Goal: Find specific page/section: Find specific page/section

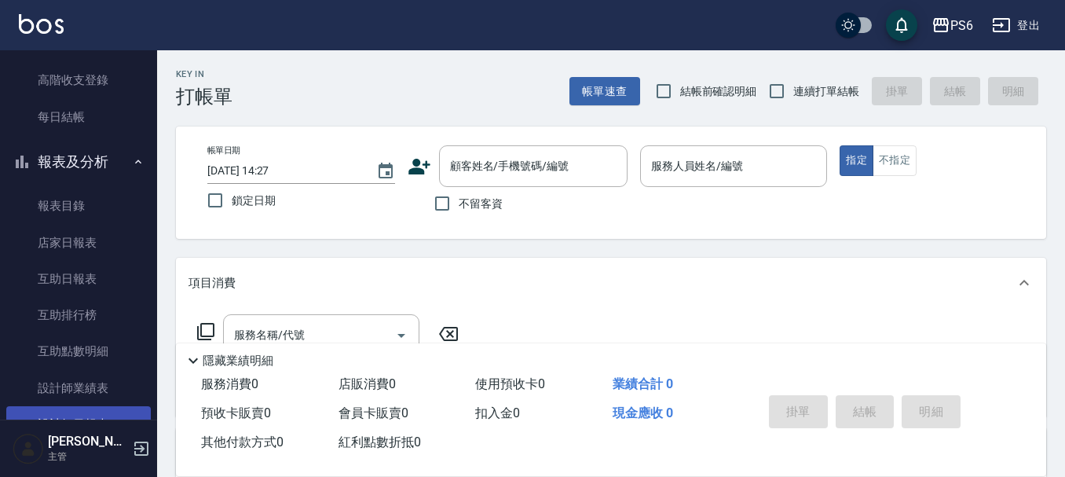
scroll to position [314, 0]
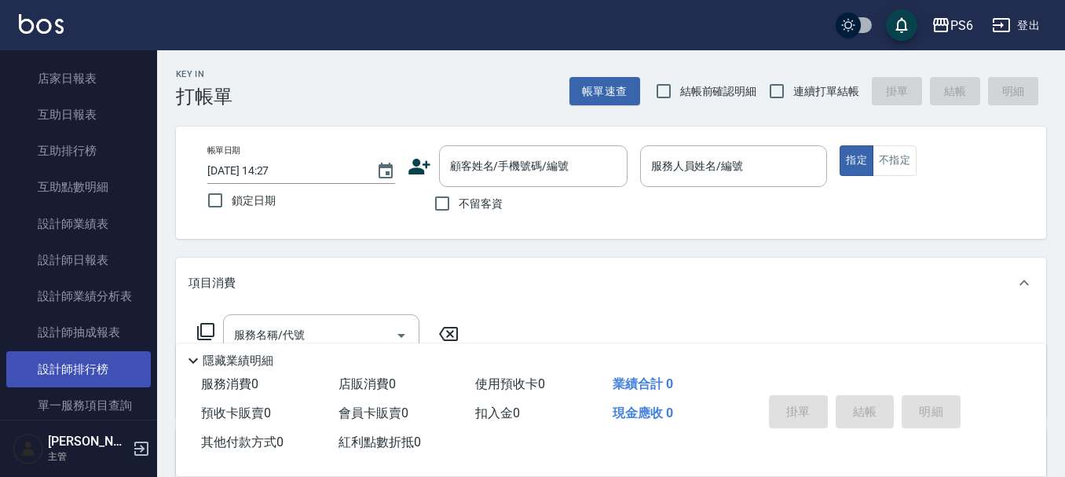
click at [104, 368] on link "設計師排行榜" at bounding box center [78, 369] width 144 height 36
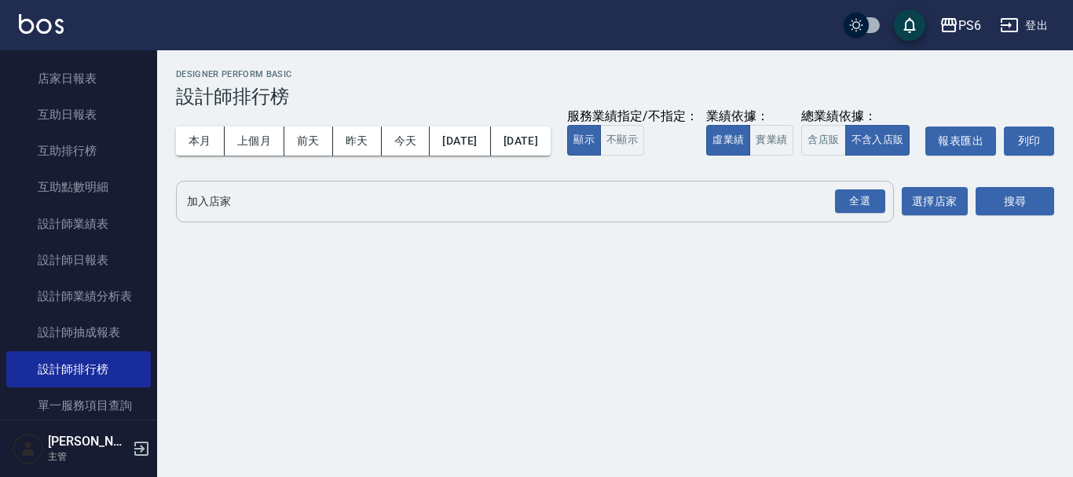
click at [395, 215] on input "加入店家" at bounding box center [523, 201] width 680 height 27
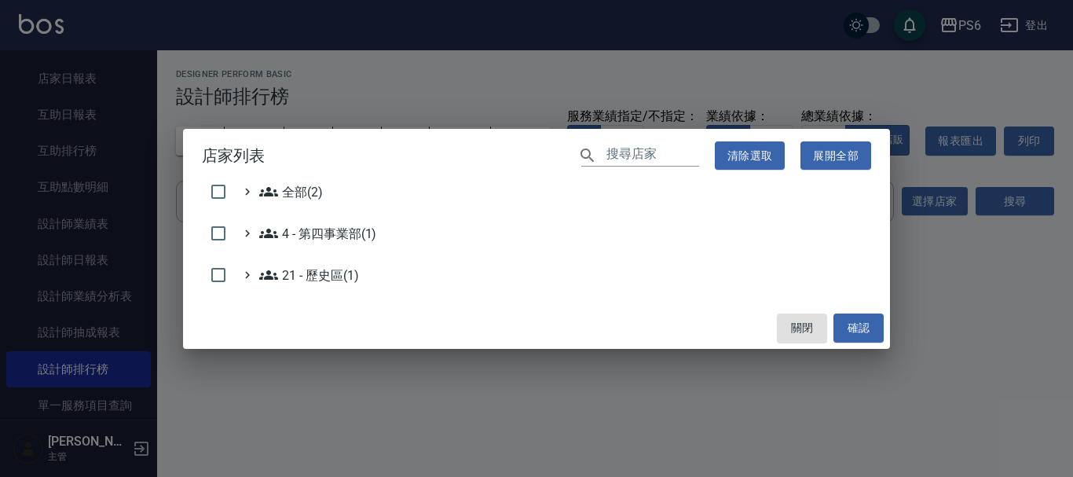
drag, startPoint x: 210, startPoint y: 196, endPoint x: 333, endPoint y: 196, distance: 122.5
click at [211, 196] on input "checkbox" at bounding box center [218, 191] width 33 height 33
checkbox input "true"
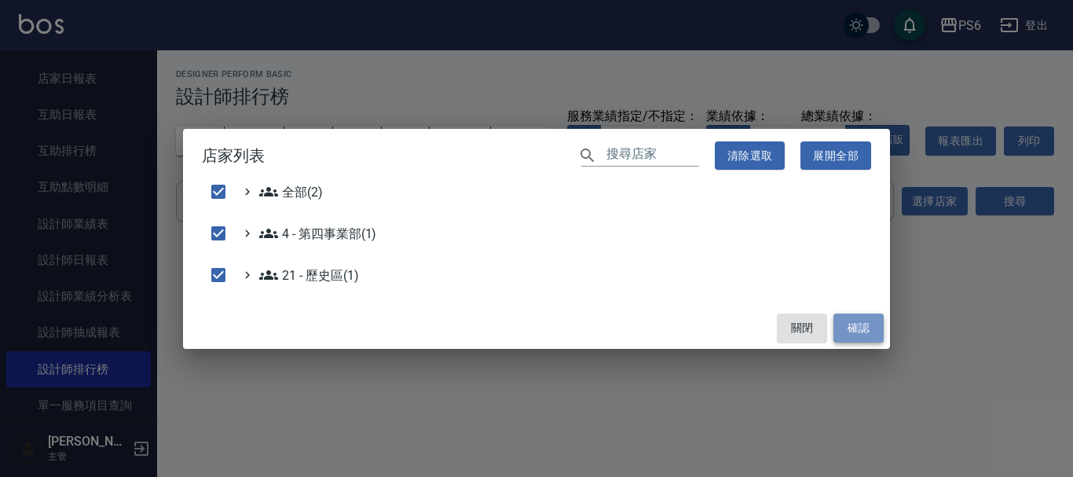
click at [860, 328] on button "確認" at bounding box center [858, 327] width 50 height 29
checkbox input "false"
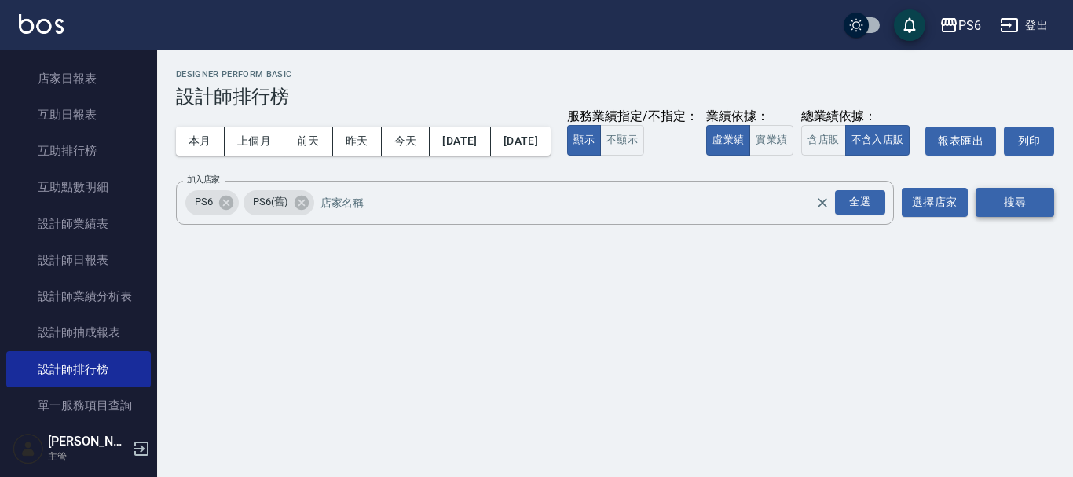
click at [1039, 217] on button "搜尋" at bounding box center [1014, 202] width 79 height 29
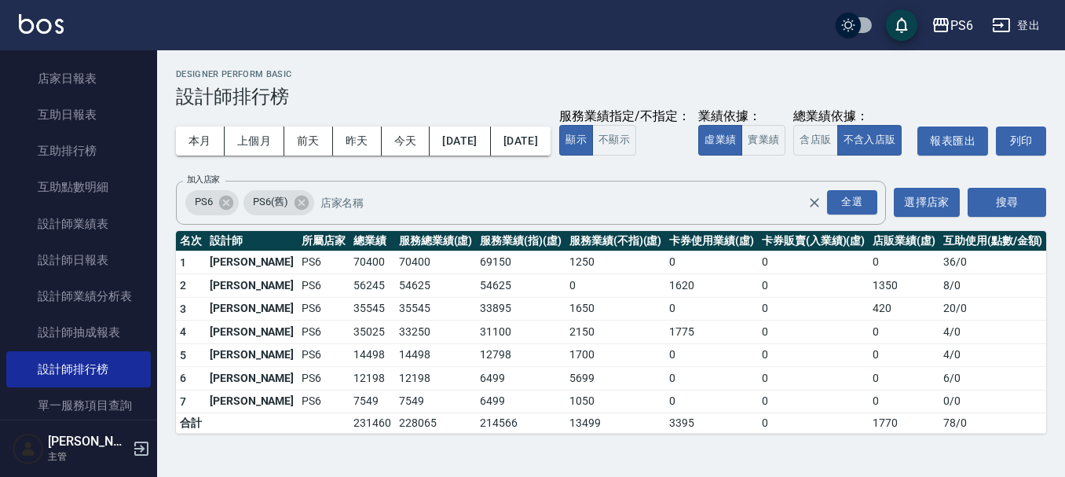
scroll to position [7, 0]
click at [869, 108] on div "本月 上個月 [DATE] [DATE] [DATE] [DATE] [DATE] 服務業績指定/不指定： 顯示 不顯示 業績依據： 虛業績 實業績 總業績依…" at bounding box center [611, 141] width 870 height 67
